Goal: Task Accomplishment & Management: Complete application form

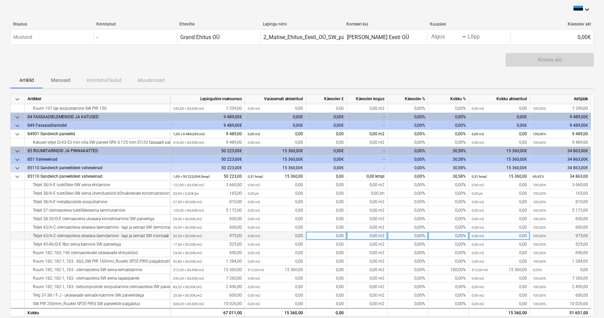
scroll to position [24, 0]
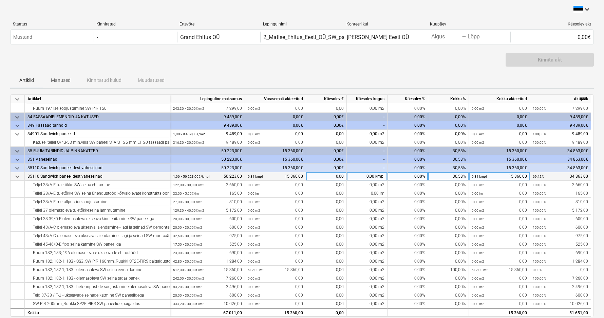
click at [407, 177] on div "0,00%" at bounding box center [408, 176] width 41 height 8
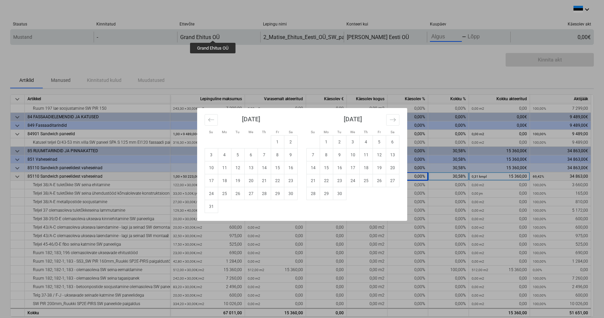
click at [416, 39] on body "keyboard_arrow_down Staatus Kinnitatud Ettevõte Lepingu nimi Konteeri kui Kuupä…" at bounding box center [302, 159] width 604 height 318
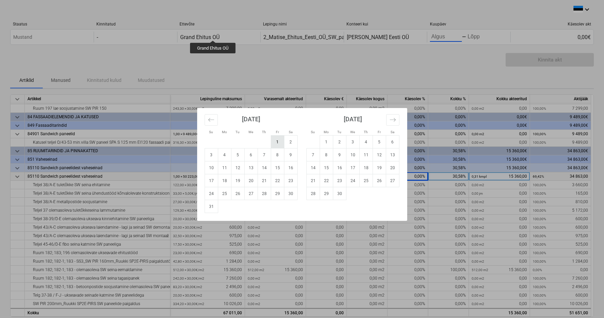
click at [276, 143] on td "1" at bounding box center [277, 141] width 13 height 13
type input "[DATE]"
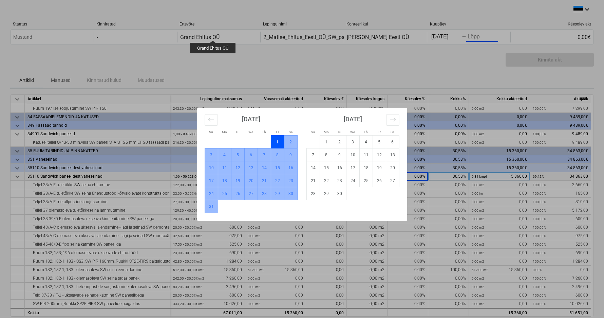
click at [209, 209] on td "31" at bounding box center [211, 206] width 13 height 13
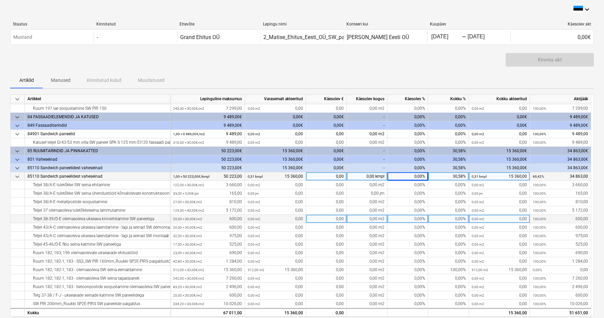
click at [399, 219] on div "0,00%" at bounding box center [408, 219] width 41 height 8
type input "60"
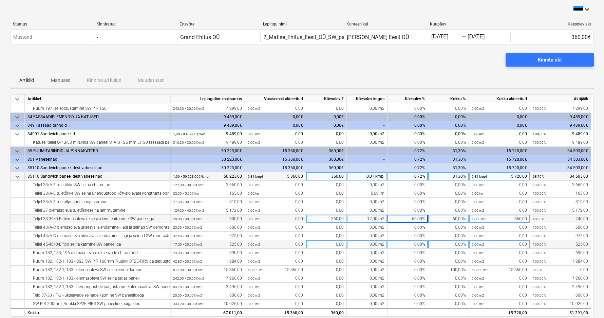
click at [411, 243] on div "0,00%" at bounding box center [408, 244] width 41 height 8
type input "60"
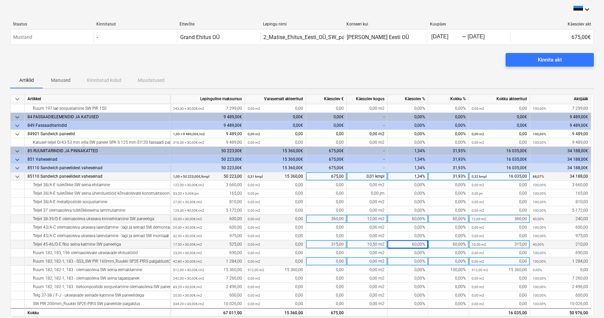
click at [410, 261] on div "0,00%" at bounding box center [408, 261] width 41 height 8
type input "55"
type input "60"
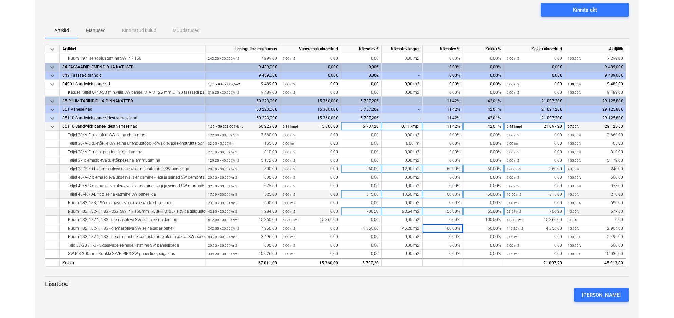
scroll to position [50, 0]
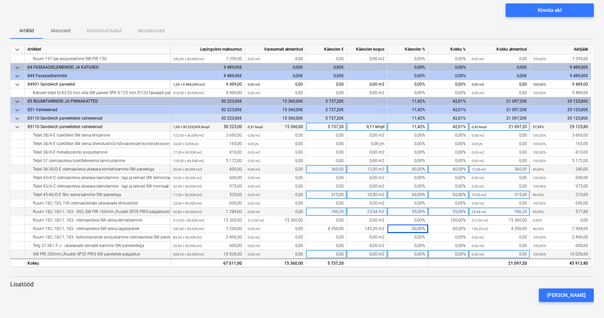
click at [407, 255] on div "0,00%" at bounding box center [408, 254] width 41 height 8
type input "60"
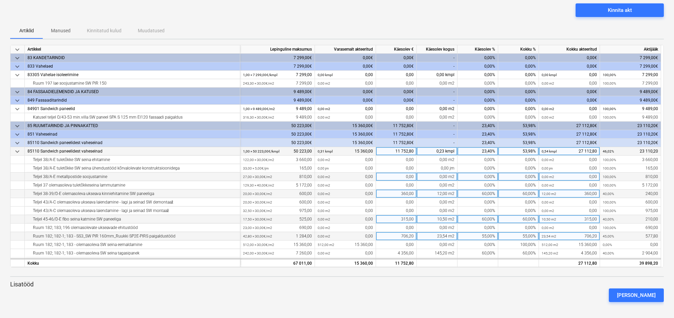
scroll to position [0, 0]
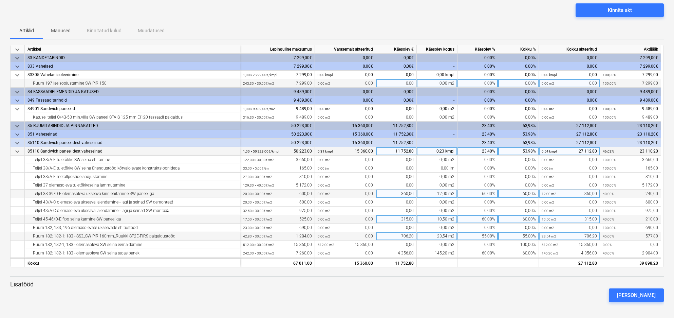
click at [416, 84] on div "0,00%" at bounding box center [478, 83] width 41 height 8
type input "60"
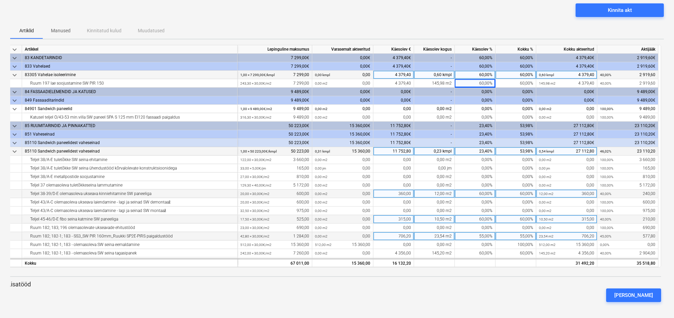
scroll to position [0, 3]
click at [416, 75] on div "60,00%" at bounding box center [475, 75] width 41 height 8
type input "6"
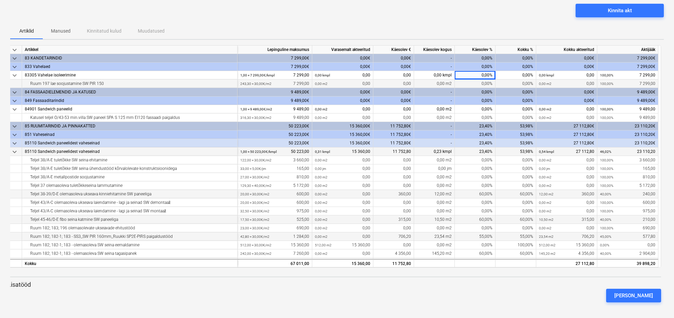
click at [416, 84] on div "0,00%" at bounding box center [475, 83] width 41 height 8
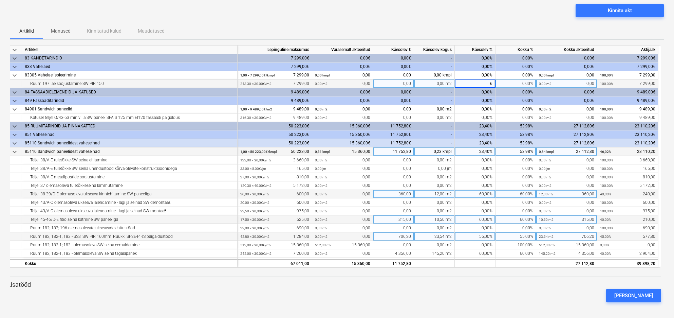
type input "65"
type input "60"
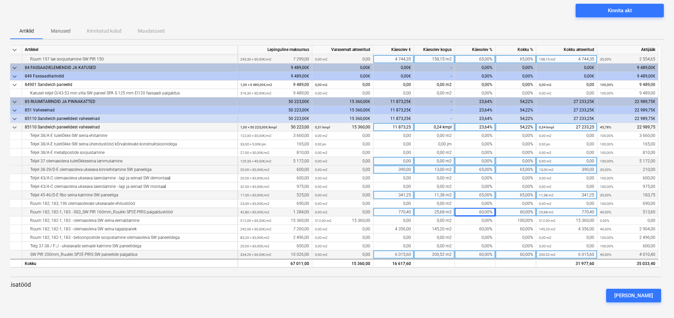
scroll to position [24, 0]
type input "65"
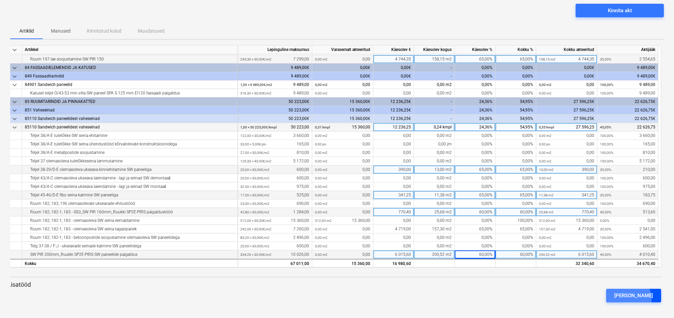
click at [416, 298] on div "[PERSON_NAME]" at bounding box center [634, 295] width 39 height 9
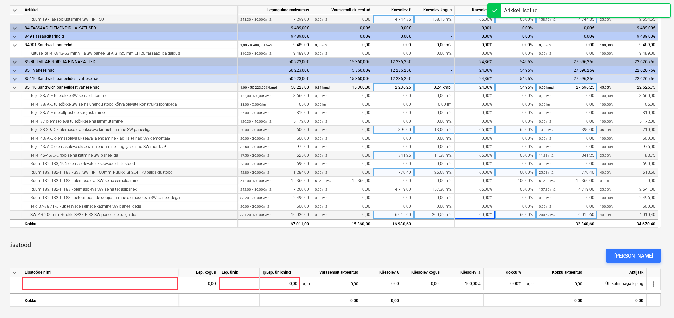
scroll to position [89, 0]
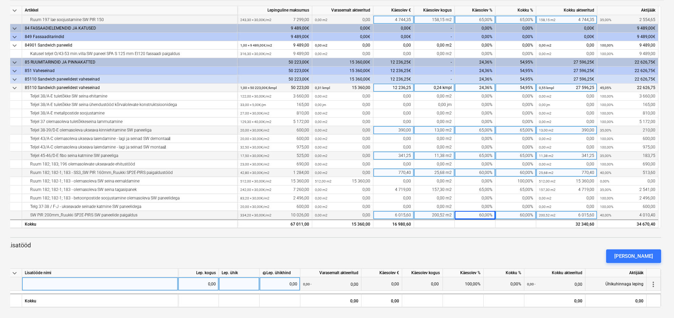
click at [101, 284] on div at bounding box center [100, 284] width 156 height 14
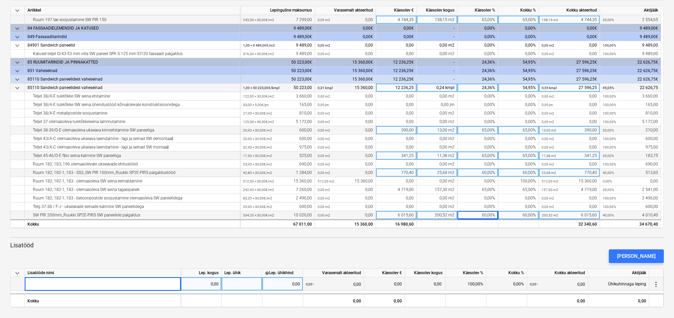
scroll to position [0, 0]
click at [18, 272] on span "keyboard_arrow_down" at bounding box center [17, 273] width 8 height 8
click at [18, 272] on span "keyboard_arrow_right" at bounding box center [17, 273] width 8 height 8
click at [40, 281] on div at bounding box center [103, 284] width 156 height 14
type input "85110 Tamburite ehitus"
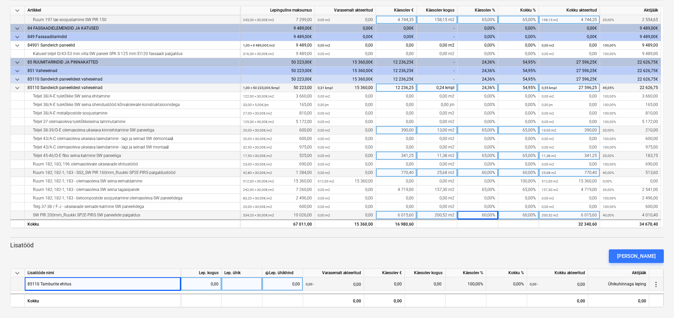
click at [192, 285] on div "0,00" at bounding box center [201, 284] width 35 height 14
type input "64"
click at [284, 282] on div "0,00" at bounding box center [282, 284] width 35 height 14
type input "30"
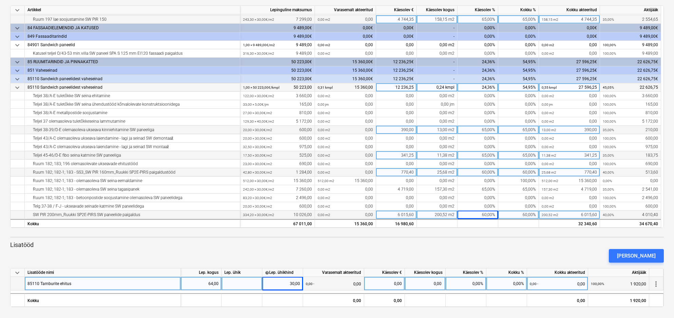
scroll to position [89, 0]
click at [416, 283] on div "0,00%" at bounding box center [466, 284] width 41 height 14
type input "100"
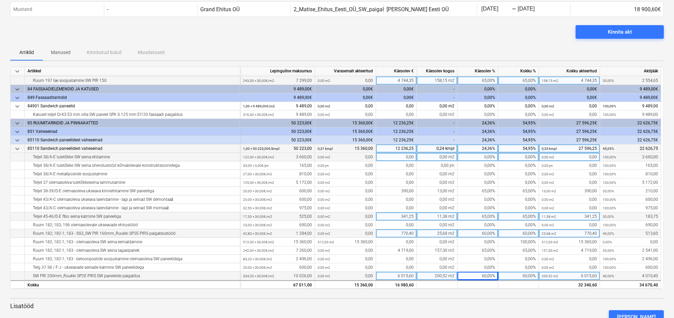
scroll to position [24, 0]
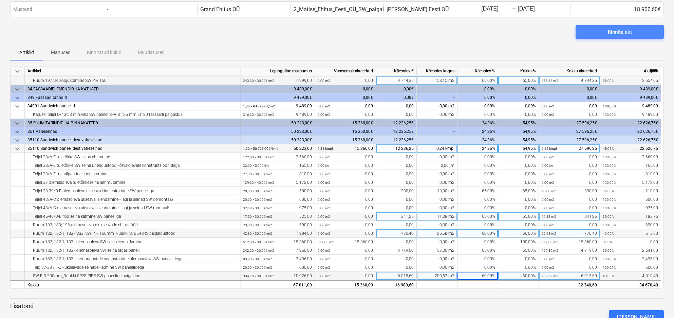
click at [416, 32] on div "Kinnita akt" at bounding box center [620, 32] width 24 height 9
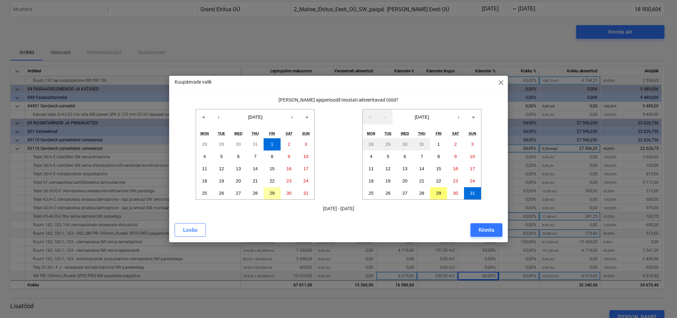
click at [271, 193] on abbr "29" at bounding box center [272, 193] width 5 height 5
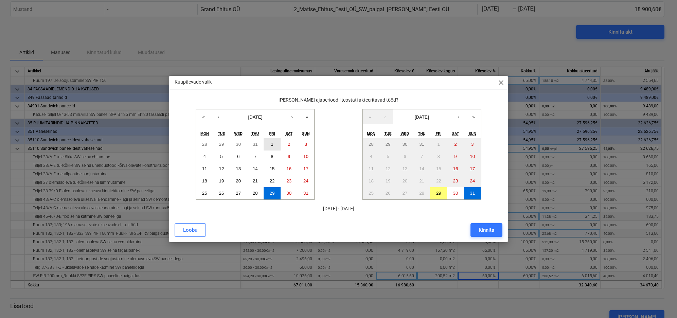
click at [272, 144] on abbr "1" at bounding box center [272, 144] width 2 height 5
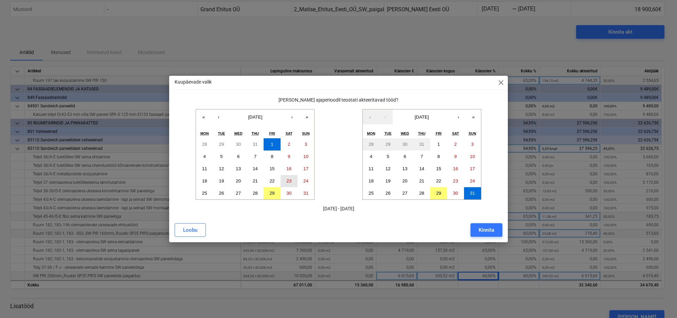
drag, startPoint x: 290, startPoint y: 146, endPoint x: 280, endPoint y: 183, distance: 38.7
click at [280, 183] on div "28 29 30 31 1 2 3 4 5 6 7 8 9 10 11 12 13 14 15 16 17 18 19 20 21 22 23 24 25 2…" at bounding box center [255, 168] width 118 height 61
click at [416, 192] on abbr "29" at bounding box center [438, 193] width 5 height 5
click at [272, 194] on abbr "29" at bounding box center [272, 193] width 5 height 5
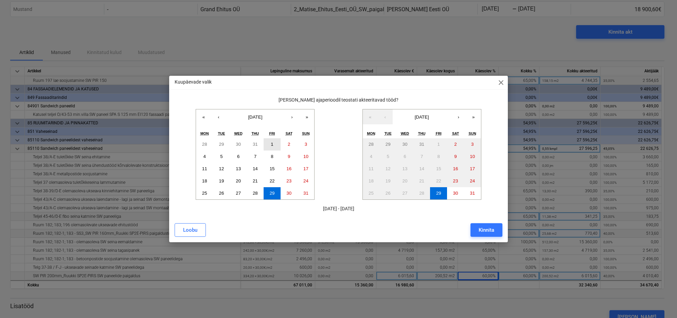
click at [272, 145] on abbr "1" at bounding box center [272, 144] width 2 height 5
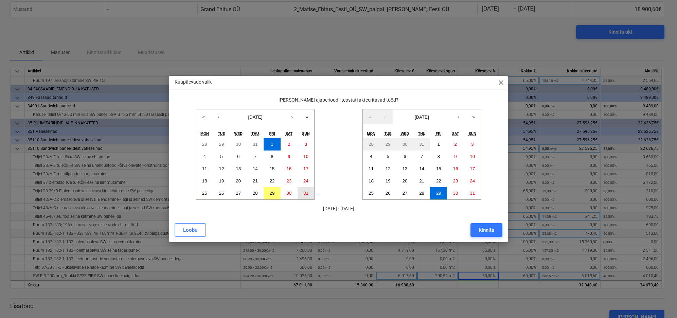
click at [304, 195] on abbr "31" at bounding box center [305, 193] width 5 height 5
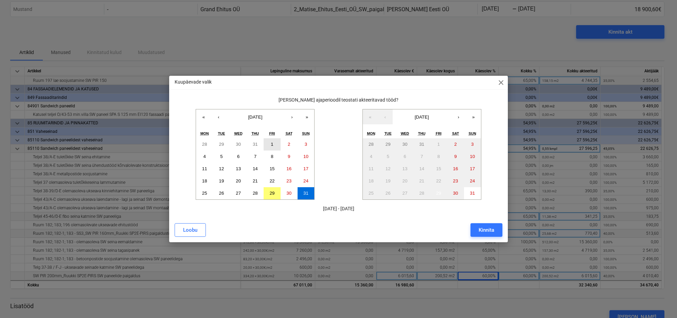
click at [272, 145] on abbr "1" at bounding box center [272, 144] width 2 height 5
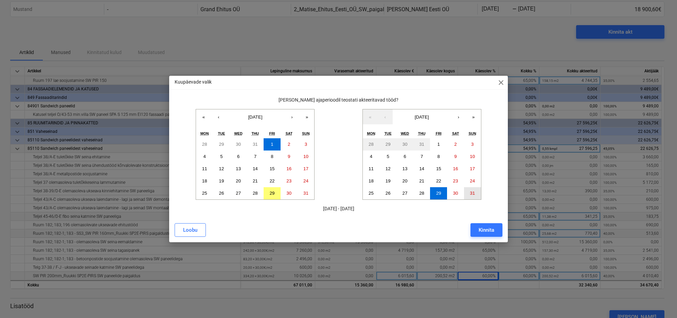
click at [416, 192] on abbr "31" at bounding box center [472, 193] width 5 height 5
click at [416, 229] on div "Kinnita" at bounding box center [486, 229] width 16 height 9
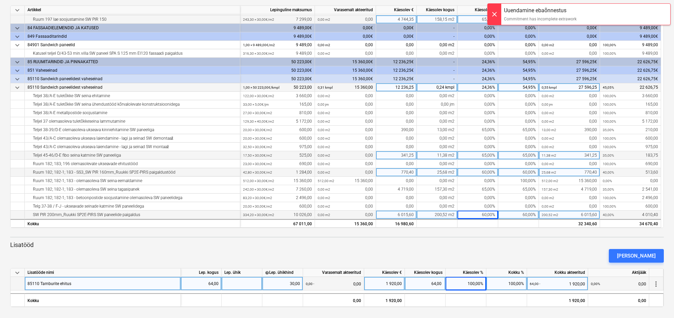
scroll to position [89, 0]
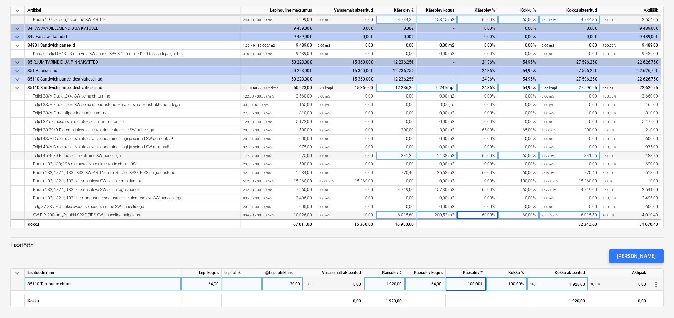
click at [251, 285] on div at bounding box center [242, 284] width 41 height 14
type input "1920"
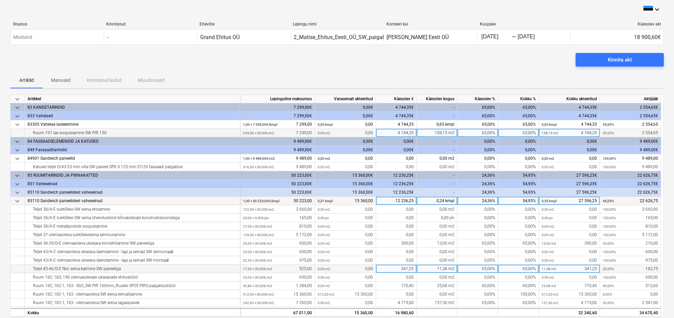
scroll to position [0, 0]
click at [416, 56] on span "Kinnita akt" at bounding box center [620, 59] width 72 height 9
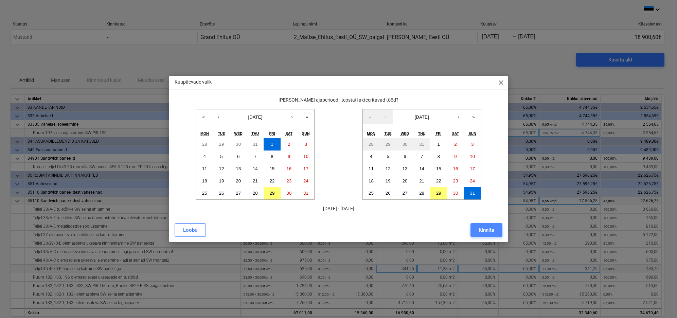
click at [416, 229] on div "Kinnita" at bounding box center [486, 229] width 16 height 9
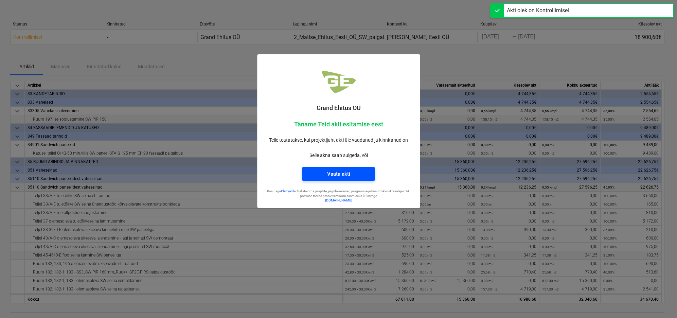
click at [338, 173] on div "Vaata akti" at bounding box center [338, 173] width 23 height 9
